Goal: Use online tool/utility: Use online tool/utility

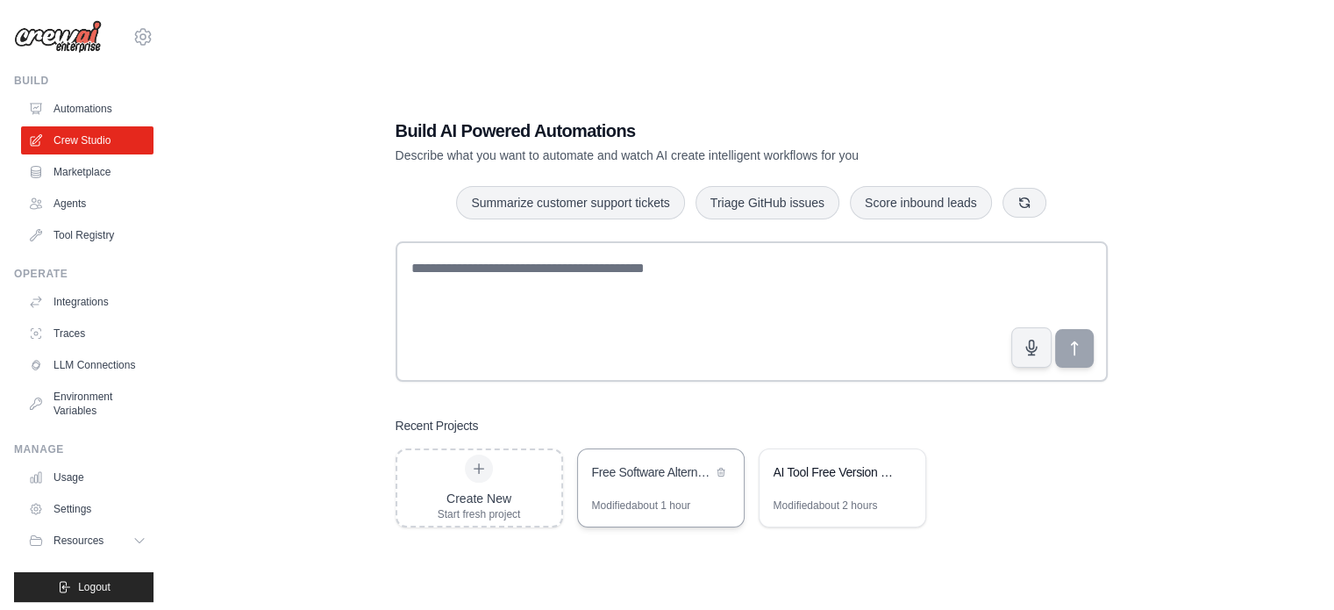
click at [639, 508] on div "Modified about 1 hour" at bounding box center [641, 505] width 99 height 14
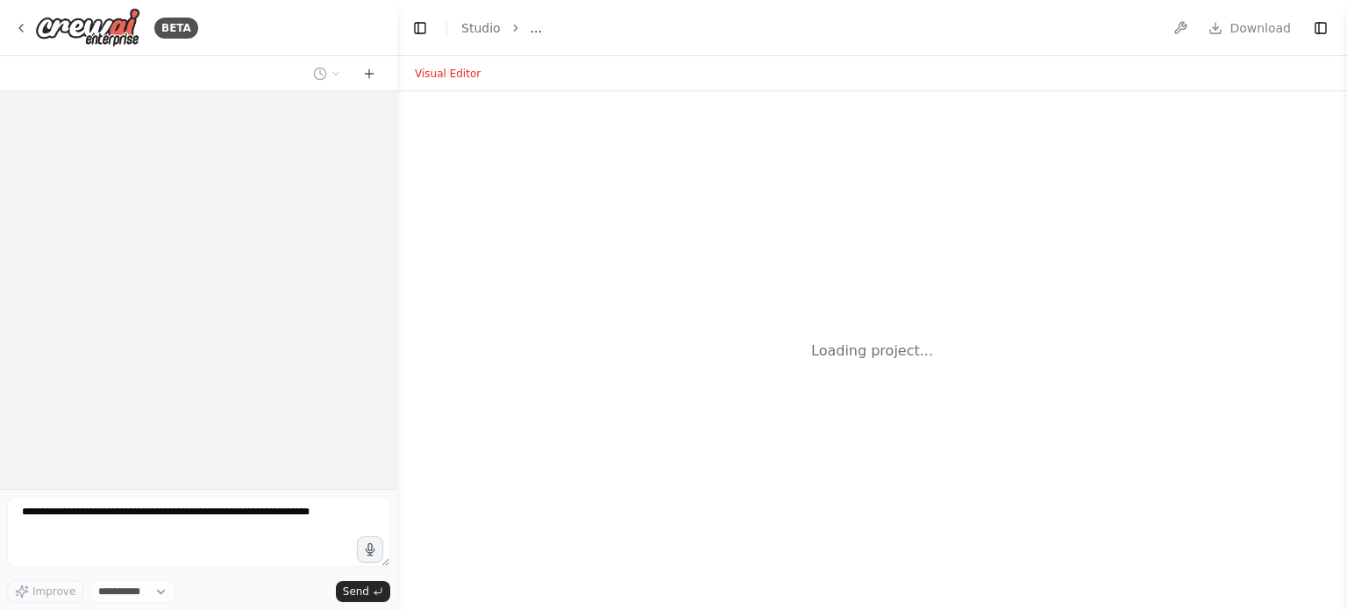
select select "****"
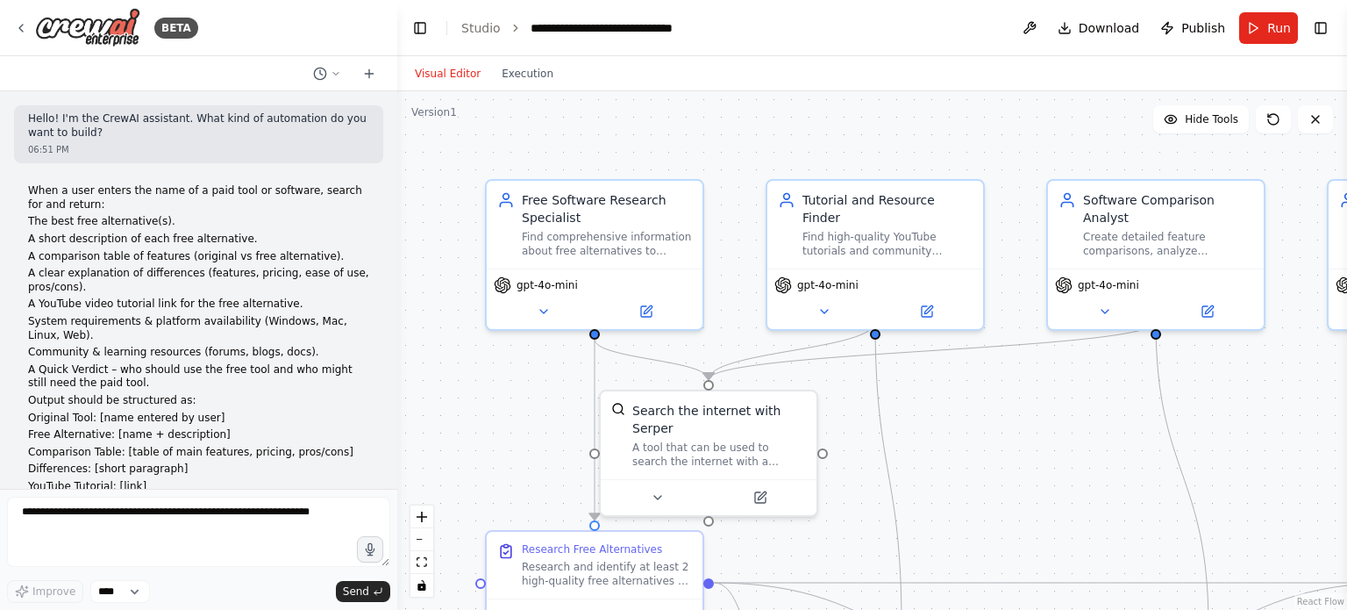
scroll to position [2852, 0]
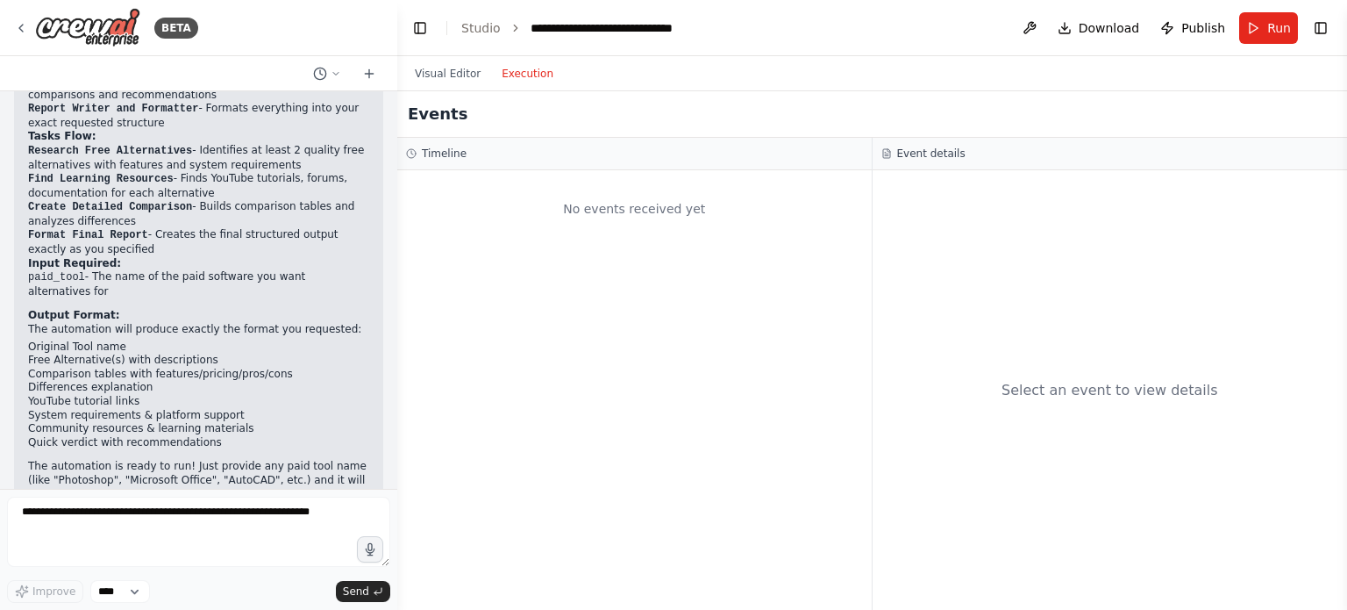
click at [514, 65] on button "Execution" at bounding box center [527, 73] width 73 height 21
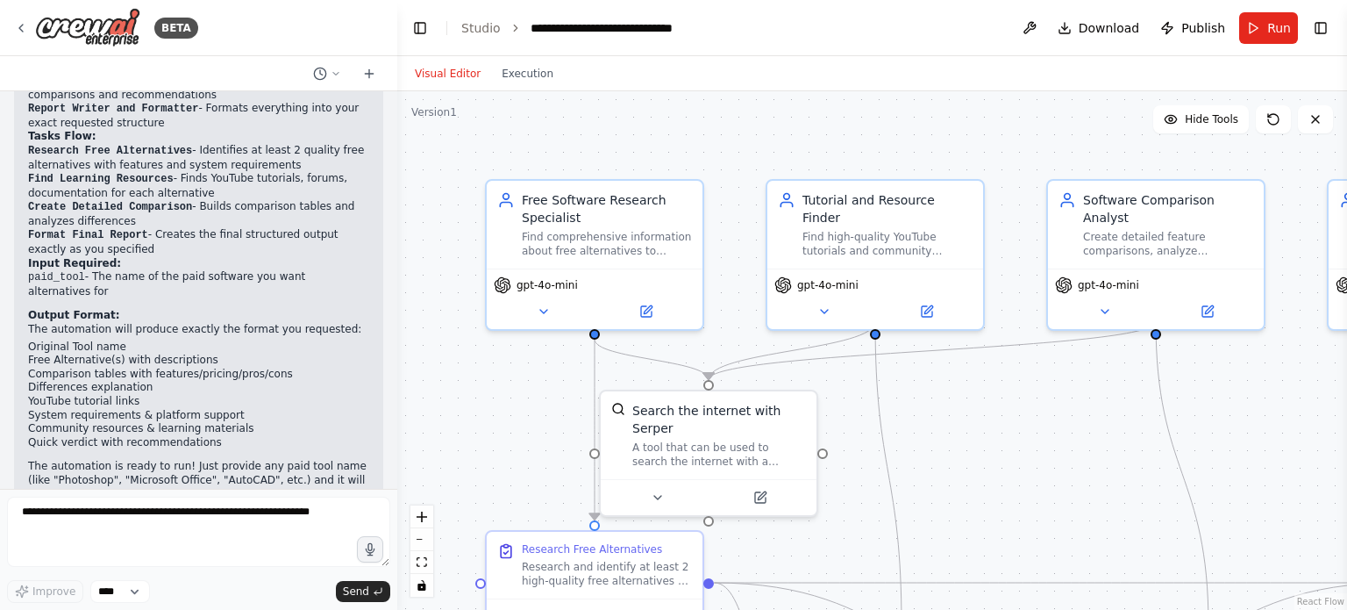
click at [463, 71] on button "Visual Editor" at bounding box center [447, 73] width 87 height 21
click at [1256, 27] on button "Run" at bounding box center [1269, 28] width 59 height 32
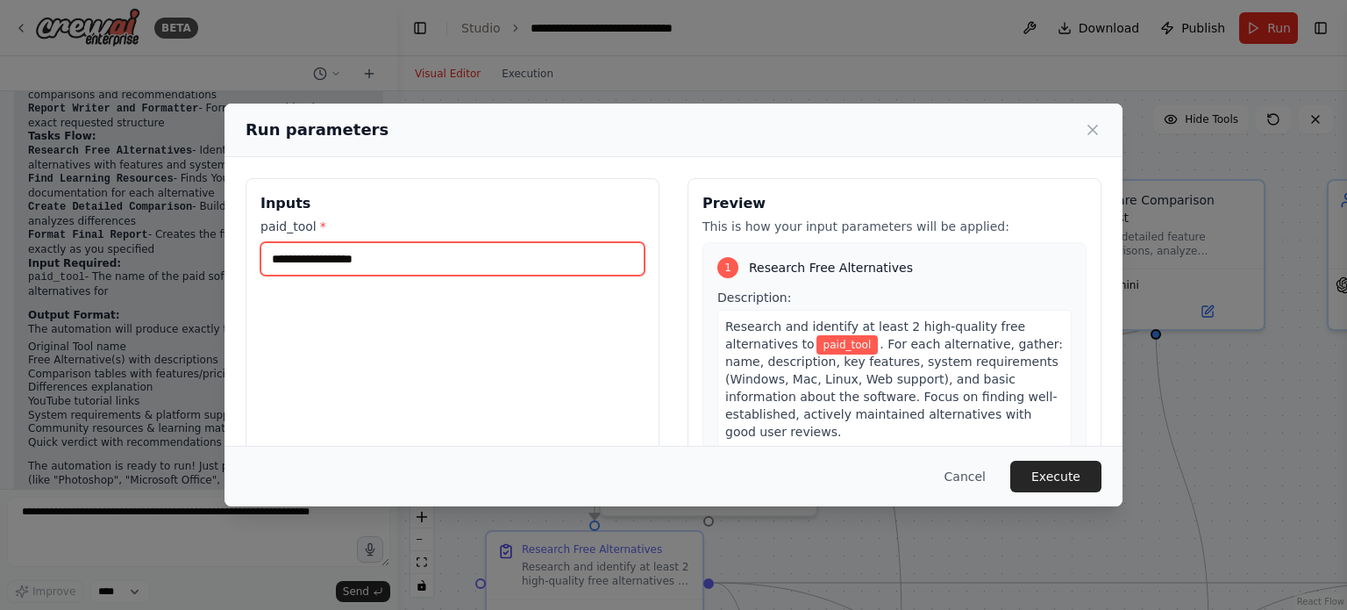
click at [586, 258] on input "paid_tool *" at bounding box center [453, 258] width 384 height 33
type input "***"
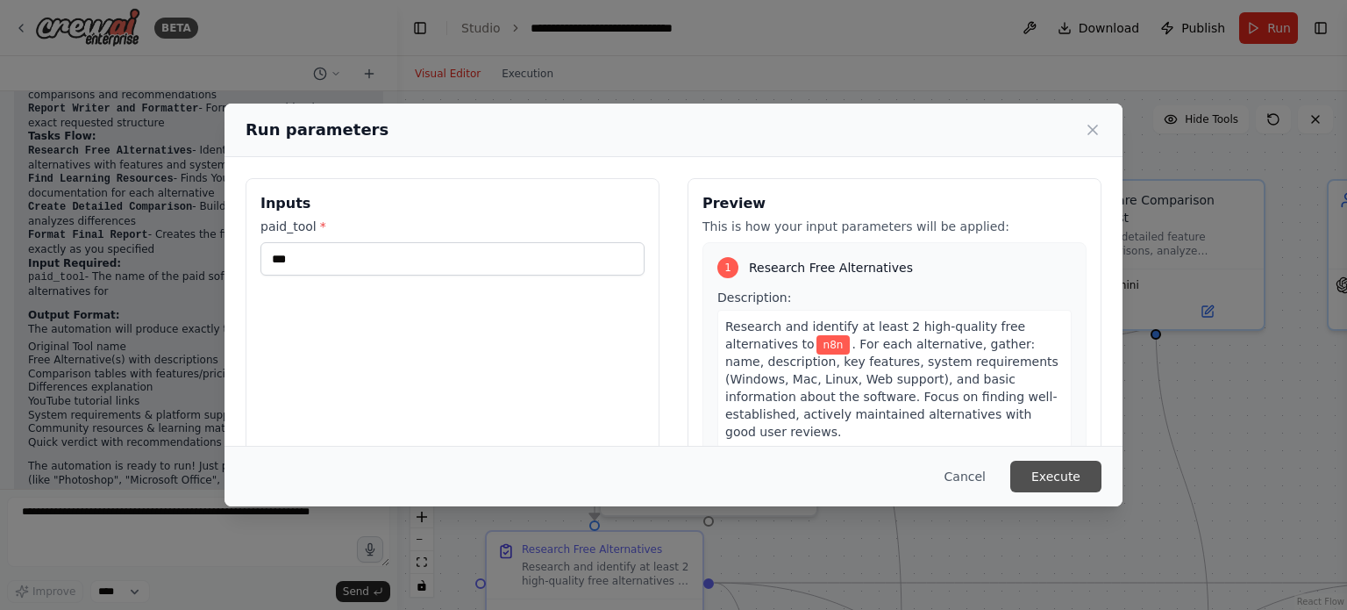
click at [1036, 470] on button "Execute" at bounding box center [1056, 477] width 91 height 32
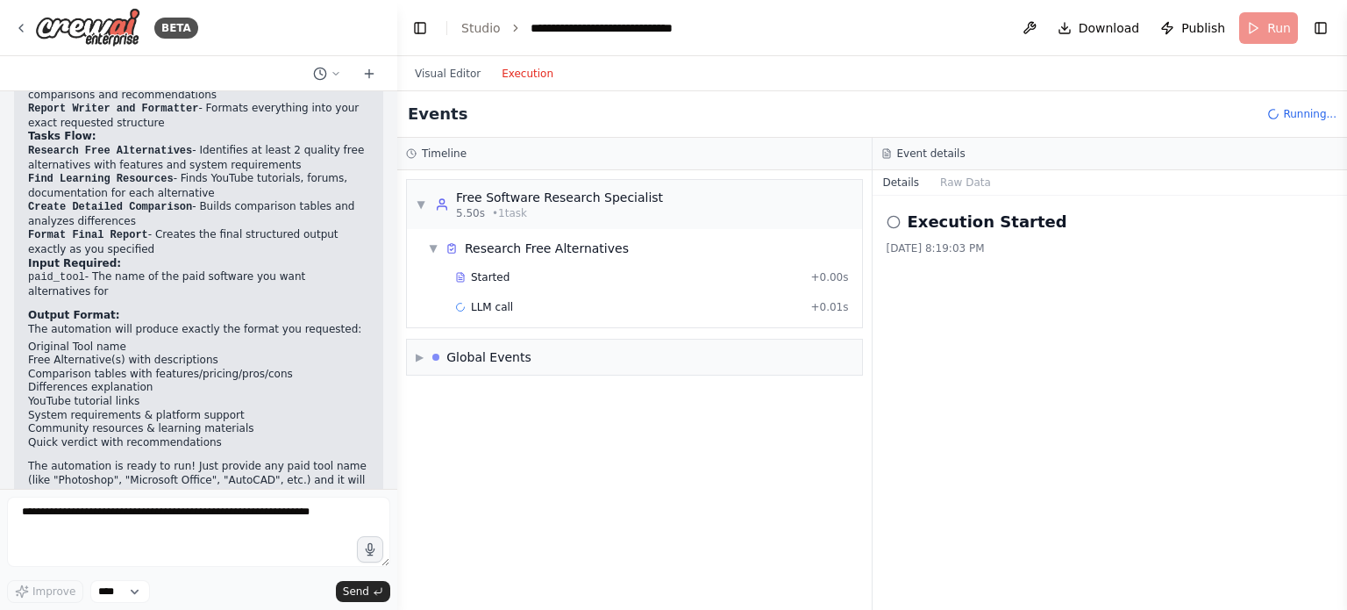
click at [509, 81] on button "Execution" at bounding box center [527, 73] width 73 height 21
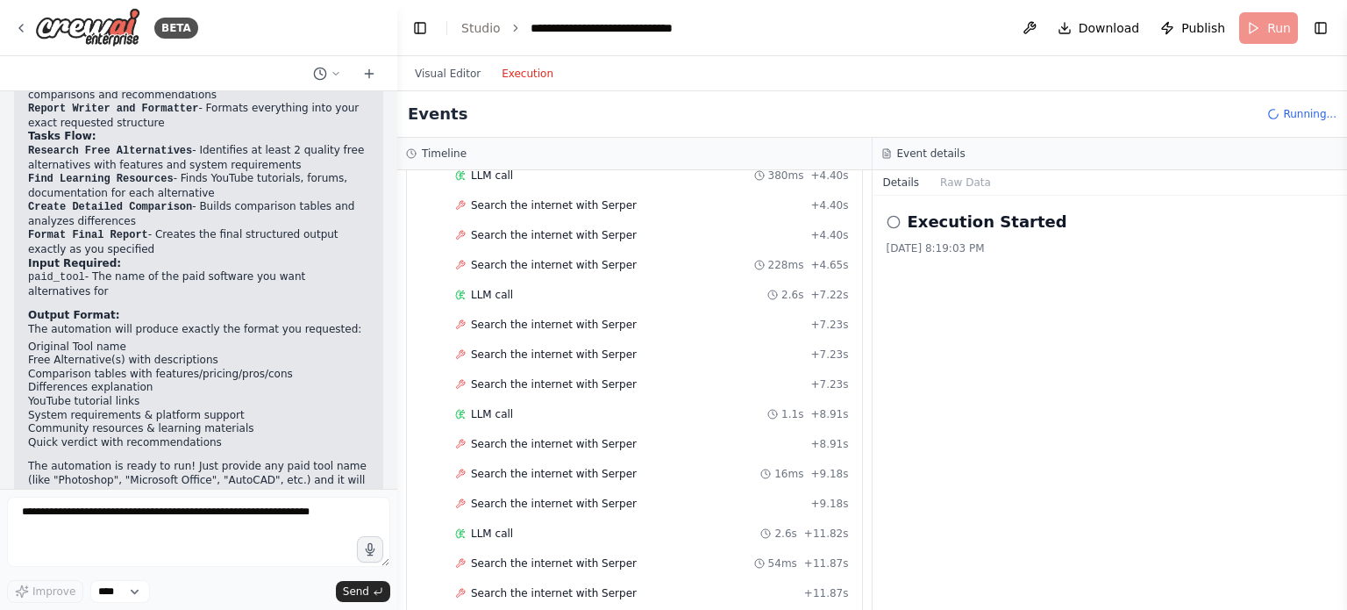
scroll to position [855, 0]
